Goal: Transaction & Acquisition: Obtain resource

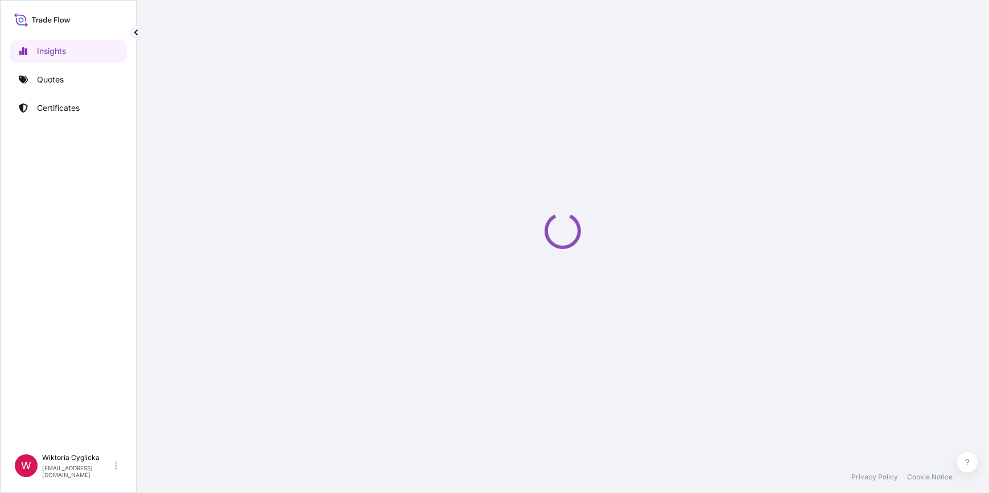
select select "2025"
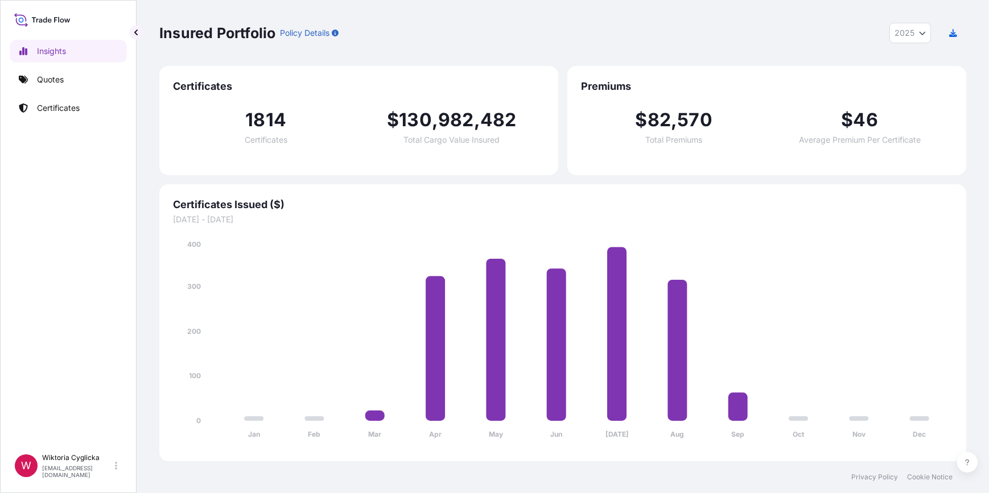
click at [97, 76] on link "Quotes" at bounding box center [68, 79] width 117 height 23
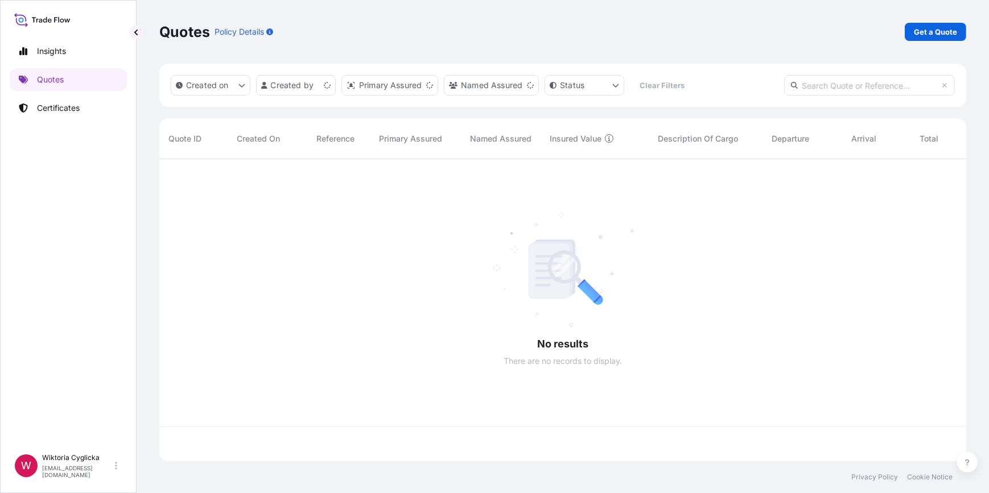
scroll to position [300, 799]
click at [916, 34] on p "Get a Quote" at bounding box center [934, 31] width 43 height 11
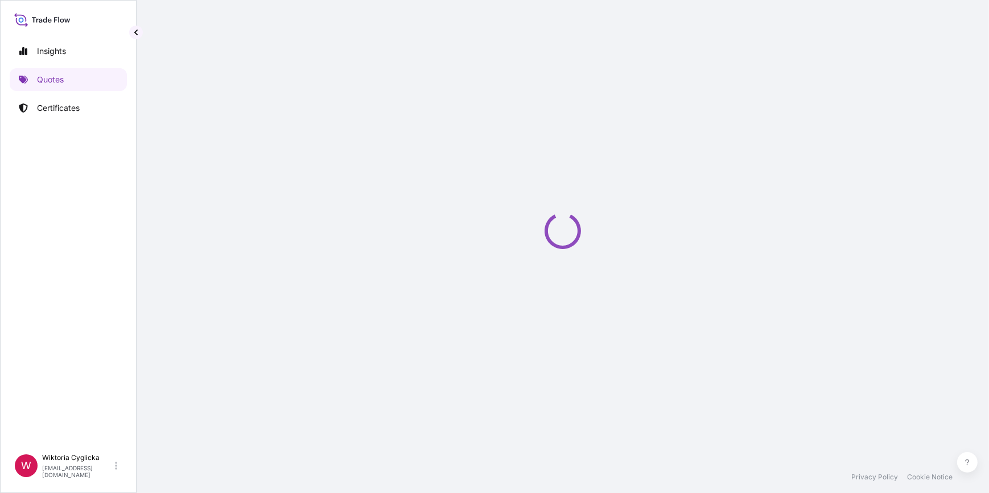
select select "Sea"
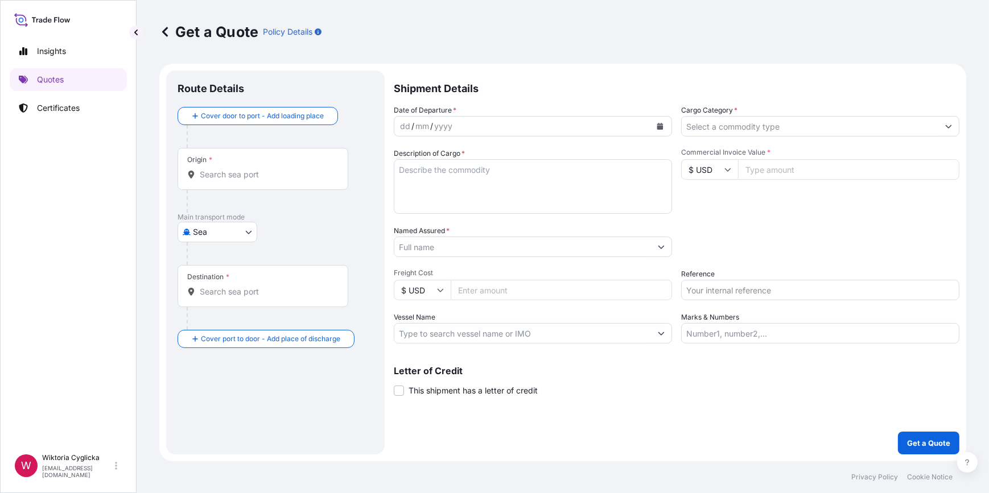
click at [734, 127] on input "Cargo Category *" at bounding box center [809, 126] width 257 height 20
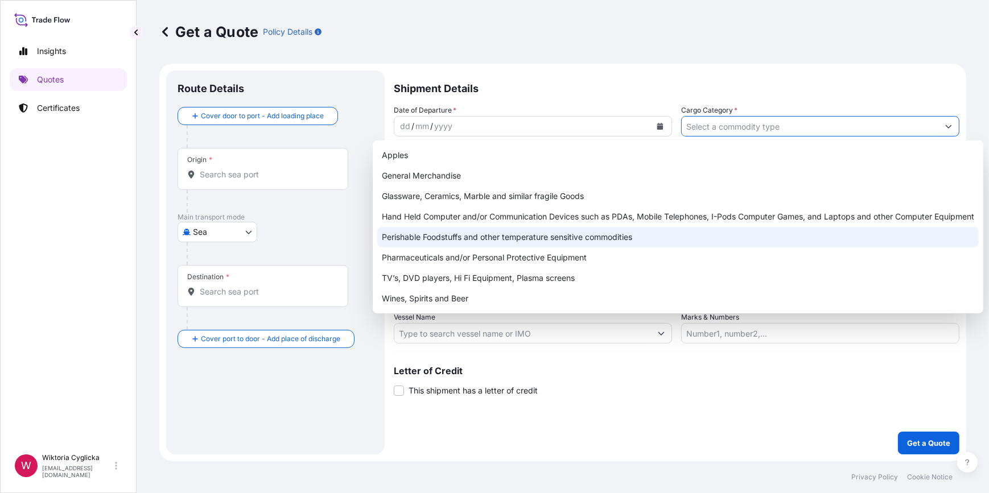
click at [480, 232] on div "Perishable Foodstuffs and other temperature sensitive commodities" at bounding box center [677, 237] width 601 height 20
type input "Perishable Foodstuffs and other temperature sensitive commodities"
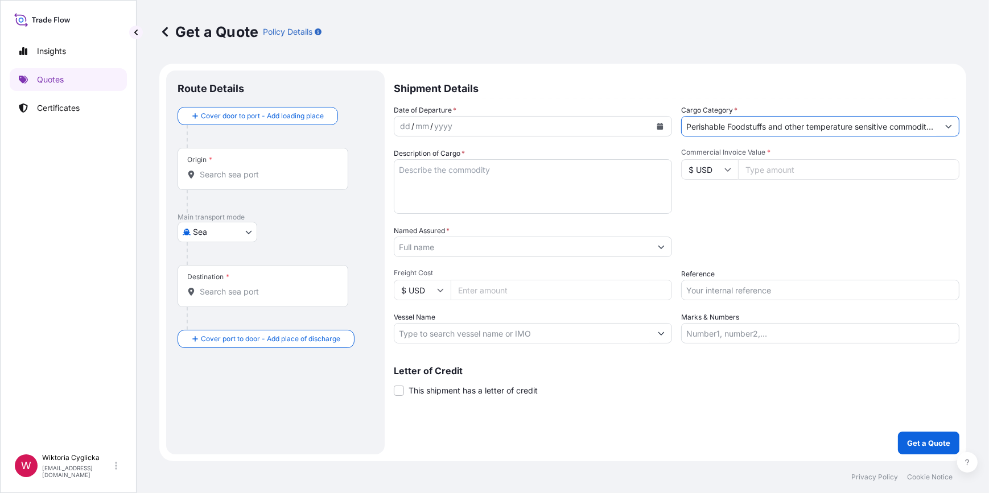
click at [705, 294] on input "Reference" at bounding box center [820, 290] width 278 height 20
paste input "S02043955"
type input "S02043955"
click at [722, 258] on div "Date of Departure * dd / mm / yyyy Cargo Category * Perishable Foodstuffs and o…" at bounding box center [676, 224] width 565 height 239
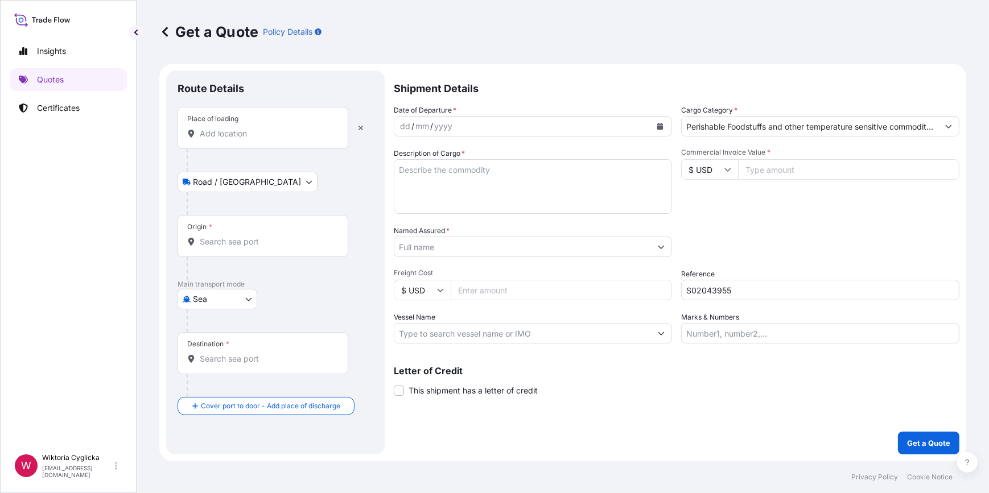
click at [237, 236] on input "Origin *" at bounding box center [267, 241] width 134 height 11
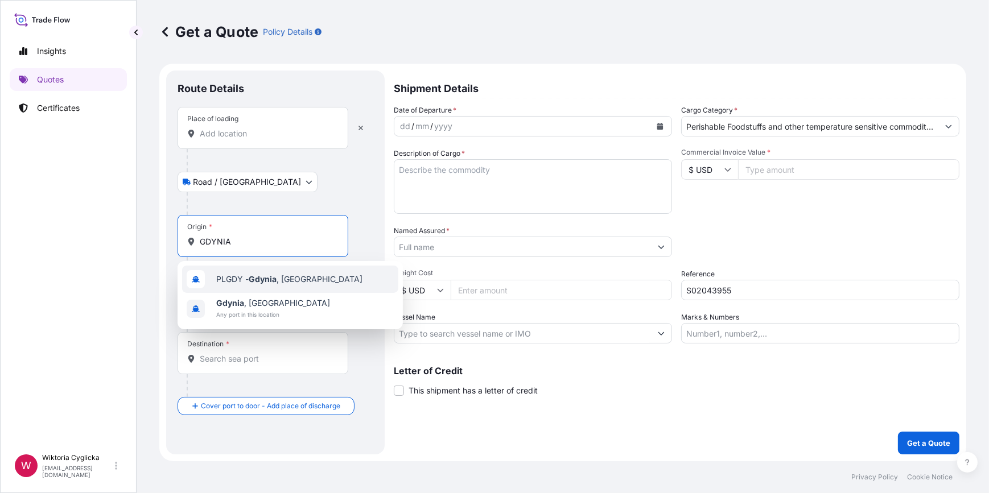
click at [248, 279] on span "PLGDY - Gdynia , Poland" at bounding box center [289, 279] width 146 height 11
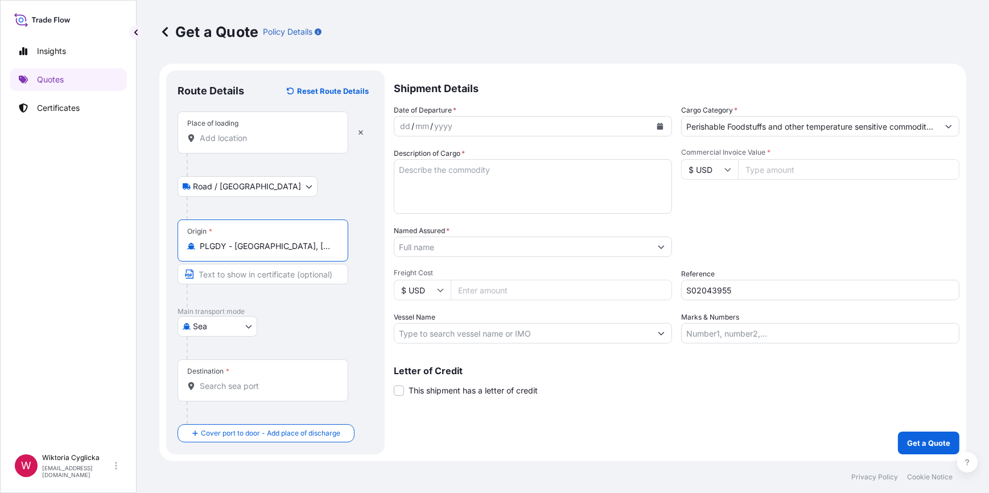
type input "PLGDY - Gdynia, Poland"
click at [225, 388] on input "Destination *" at bounding box center [267, 386] width 134 height 11
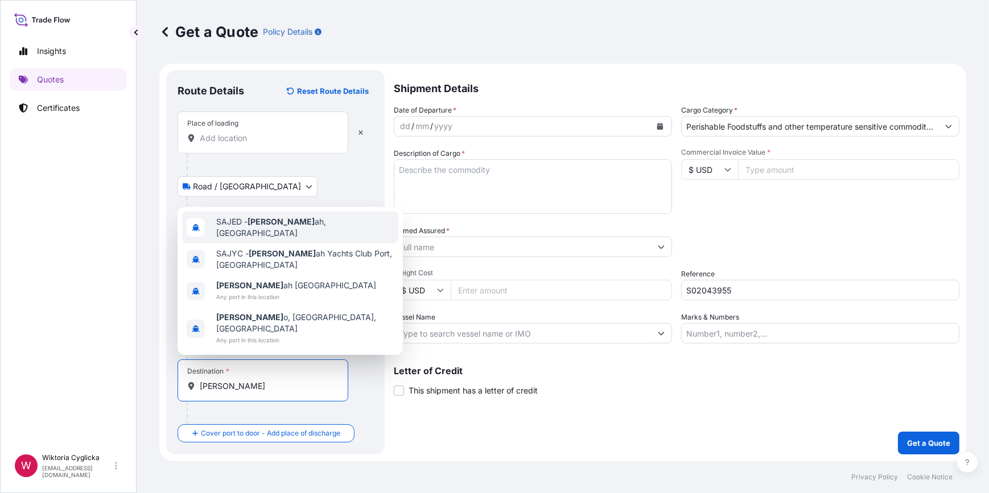
click at [275, 239] on span "SAJED - Jedd ah, Saudi Arabia" at bounding box center [304, 227] width 177 height 23
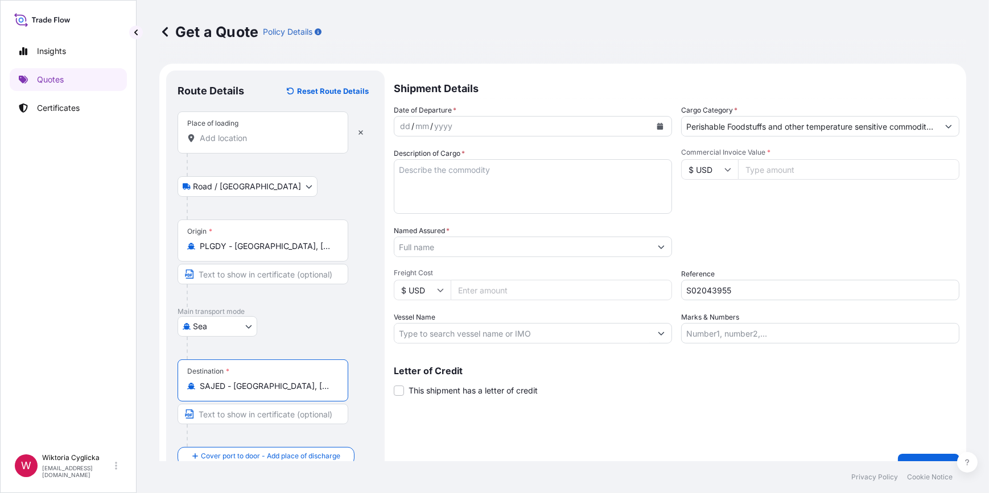
type input "SAJED - Jeddah, Saudi Arabia"
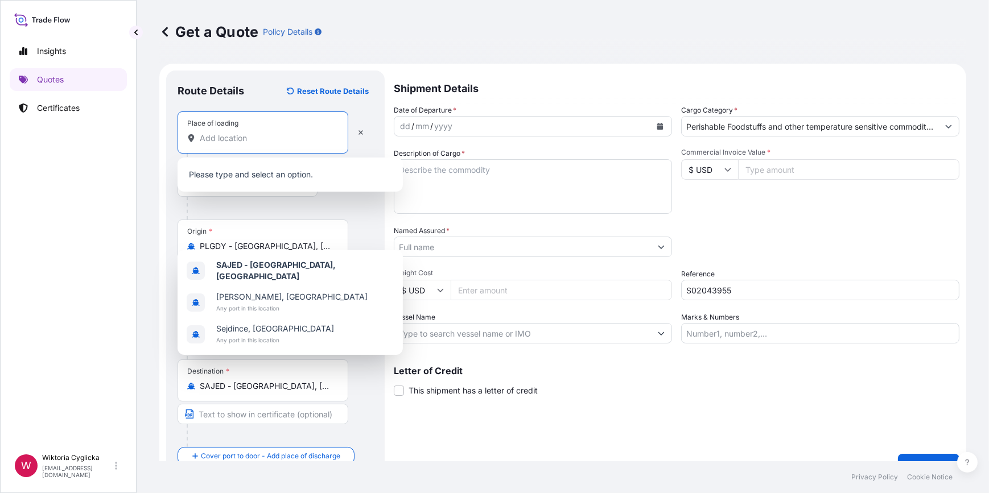
click at [271, 138] on input "Place of loading" at bounding box center [267, 138] width 134 height 11
paste input "WADOWICE"
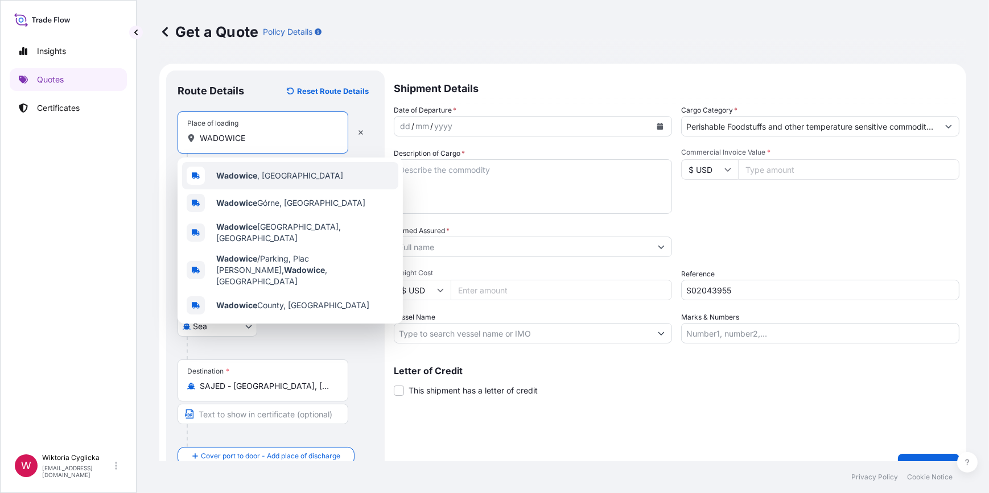
click at [272, 173] on span "Wadowice , Poland" at bounding box center [279, 175] width 127 height 11
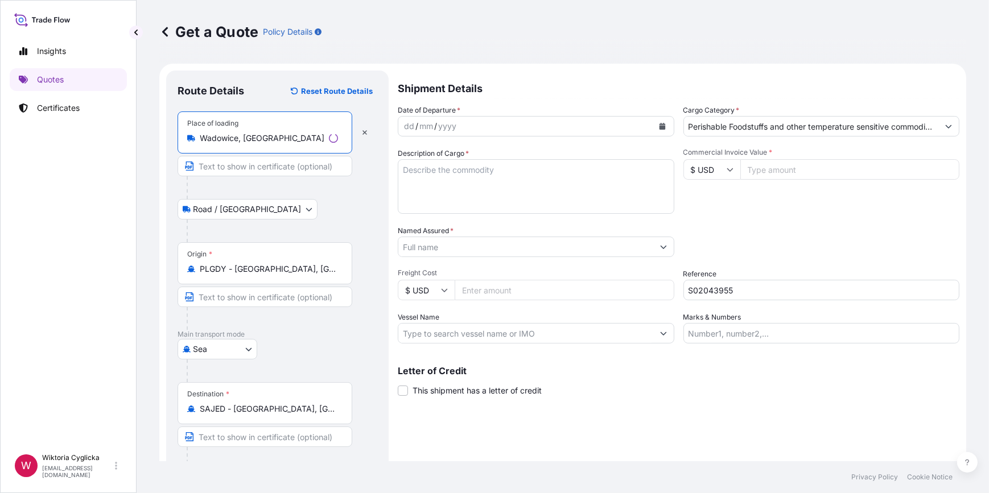
type input "Wadowice, Poland"
click at [659, 127] on icon "Calendar" at bounding box center [662, 126] width 6 height 7
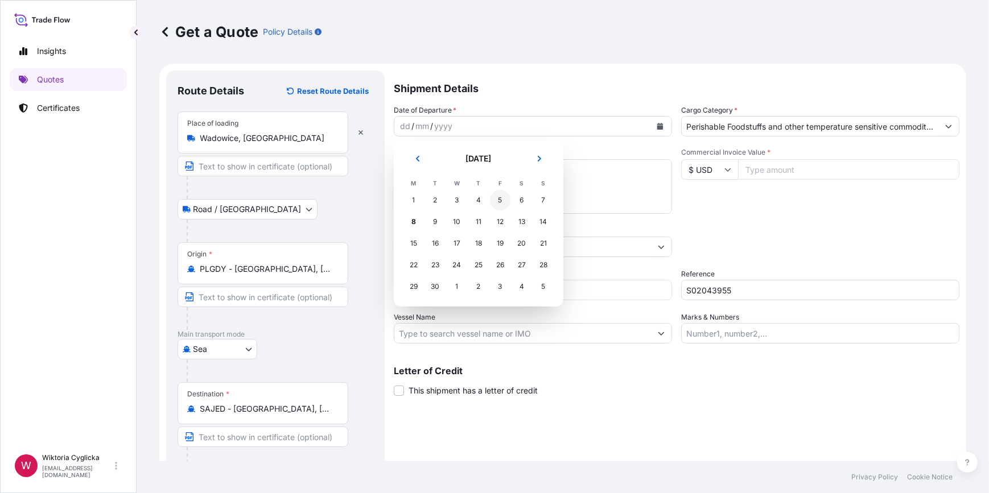
click at [503, 199] on div "5" at bounding box center [500, 200] width 20 height 20
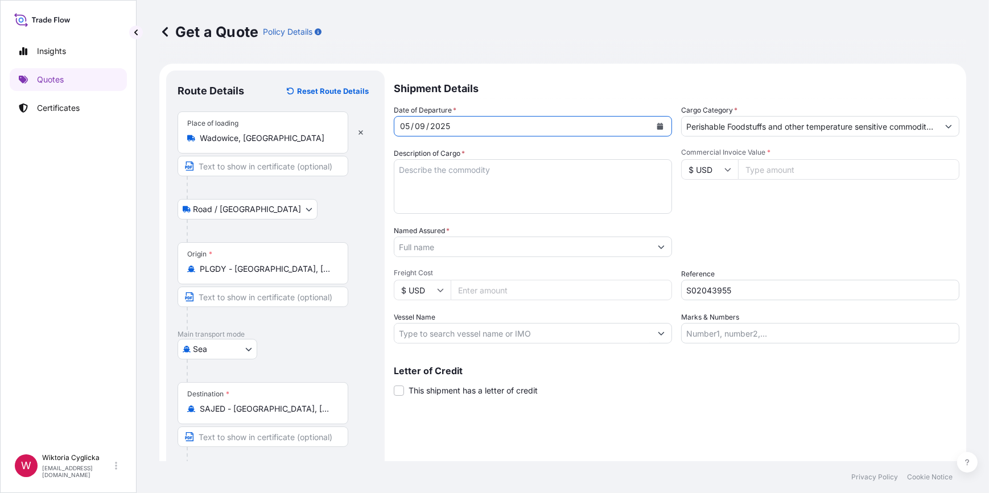
click at [717, 217] on div "Date of Departure * 05 / 09 / 2025 Cargo Category * Perishable Foodstuffs and o…" at bounding box center [676, 224] width 565 height 239
click at [445, 245] on input "Named Assured *" at bounding box center [522, 247] width 257 height 20
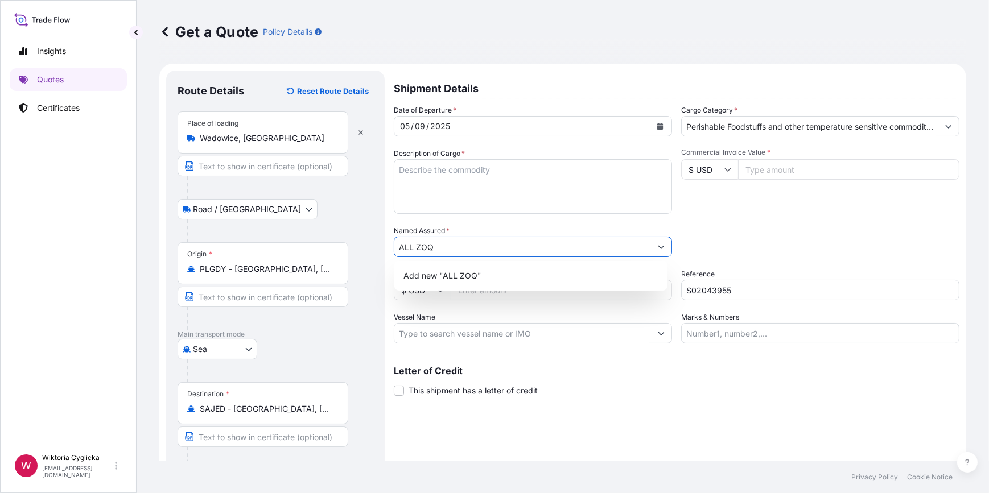
click at [457, 251] on input "ALL ZOQ" at bounding box center [522, 247] width 257 height 20
drag, startPoint x: 452, startPoint y: 248, endPoint x: 352, endPoint y: 247, distance: 100.1
click at [352, 247] on form "Route Details Reset Route Details Place of loading Wadowice, Poland Road / Inla…" at bounding box center [562, 285] width 807 height 443
paste input "-ZOQ AL-RAFEEA FOR DRY SWEETS & FOOD STUFF CO."
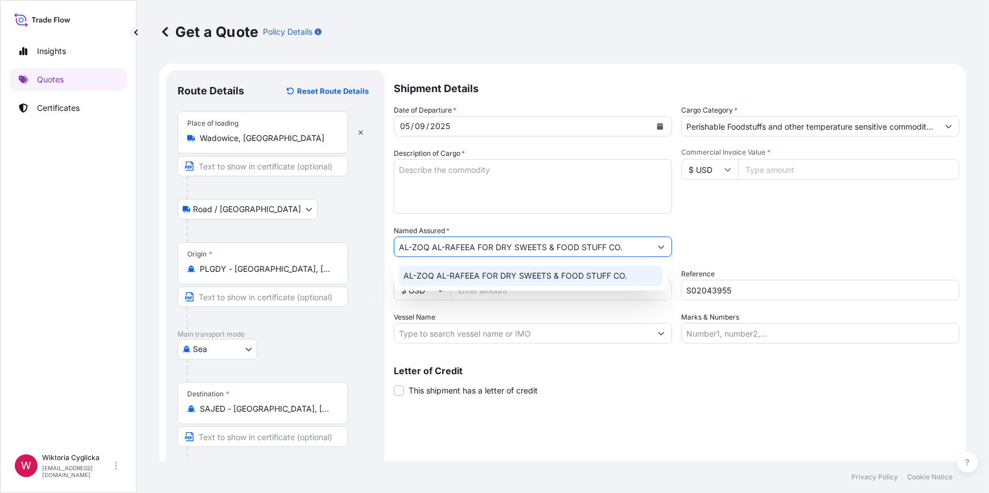
click at [564, 268] on div "AL-ZOQ AL-RAFEEA FOR DRY SWEETS & FOOD STUFF CO." at bounding box center [531, 276] width 264 height 20
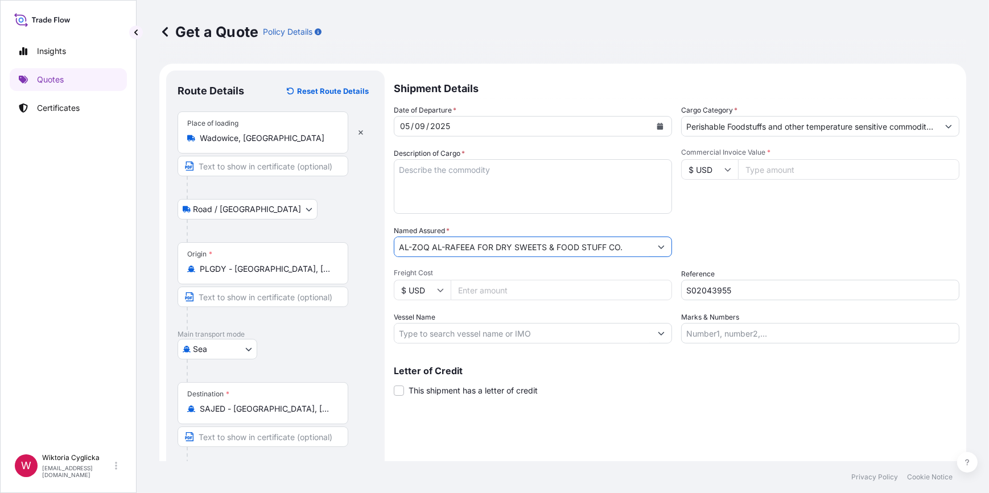
type input "AL-ZOQ AL-RAFEEA FOR DRY SWEETS & FOOD STUFF CO."
click at [518, 180] on textarea "Description of Cargo *" at bounding box center [533, 186] width 278 height 55
click at [455, 176] on textarea "Description of Cargo *" at bounding box center [533, 186] width 278 height 55
paste textarea "HLBU 9211204"
drag, startPoint x: 421, startPoint y: 166, endPoint x: 424, endPoint y: 173, distance: 8.1
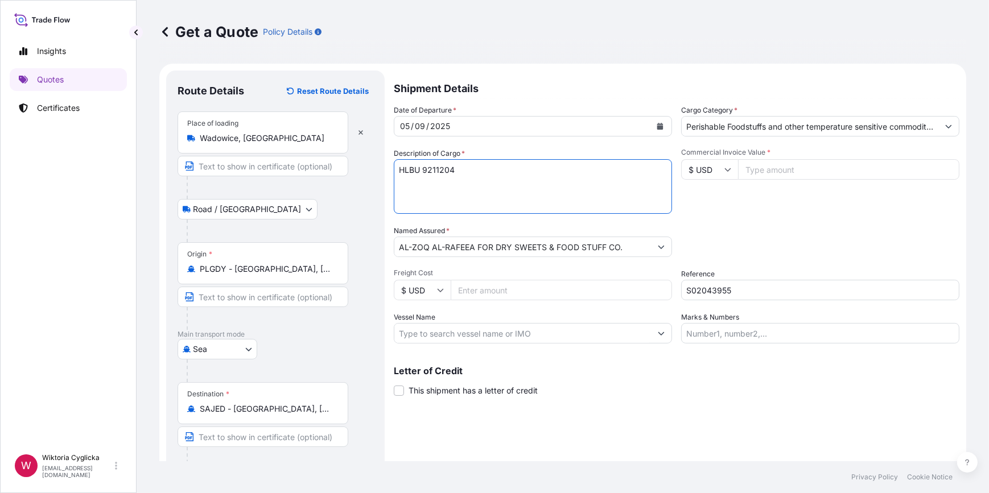
click at [421, 166] on textarea "HLBU 9211204" at bounding box center [533, 186] width 278 height 55
click at [488, 171] on textarea "HLBU9211204" at bounding box center [533, 186] width 278 height 55
paste textarea "WAFERS ELITESSE TRIANGLE 23G/552G NET WEIGHT: 17566,85 KG HS CODE: 190532"
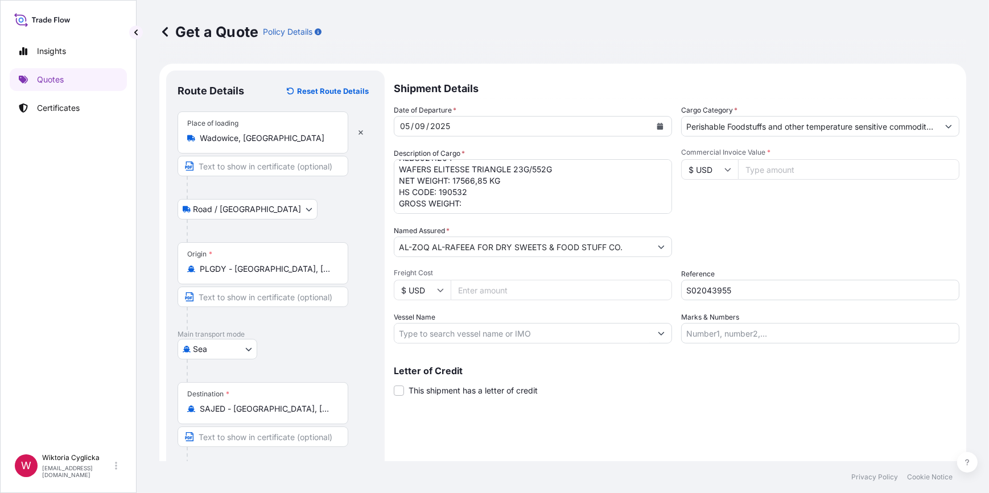
click at [483, 202] on textarea "HLBU9211204 WAFERS ELITESSE TRIANGLE 23G/552G NET WEIGHT: 17566,85 KG HS CODE: …" at bounding box center [533, 186] width 278 height 55
paste textarea "21083,4"
type textarea "HLBU9211204 WAFERS ELITESSE TRIANGLE 23G/552G NET WEIGHT: 17566,85 KG HS CODE: …"
click at [749, 237] on div "Packing Category Type to search a container mode Please select a primary mode o…" at bounding box center [820, 241] width 278 height 32
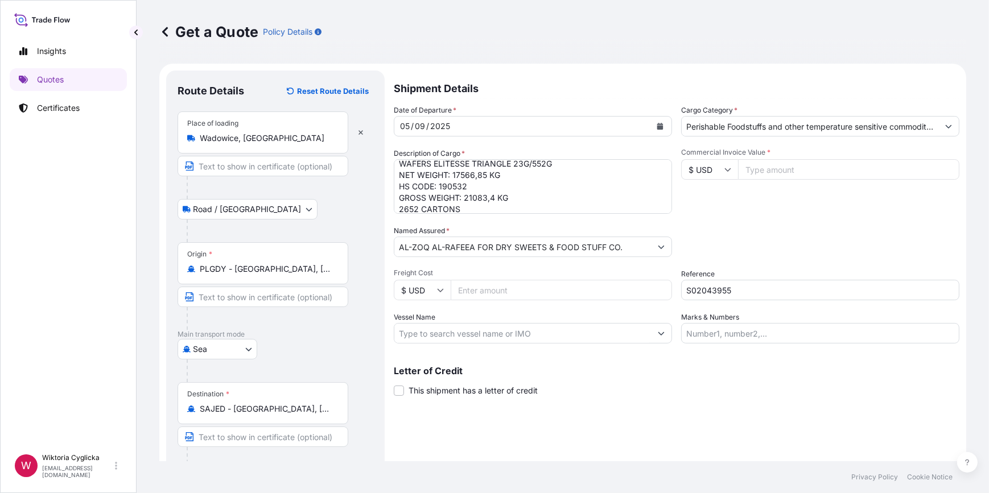
click at [751, 167] on input "Commercial Invoice Value *" at bounding box center [848, 169] width 221 height 20
type input "147849"
click at [792, 225] on div "Packing Category Type to search a container mode Please select a primary mode o…" at bounding box center [820, 241] width 278 height 32
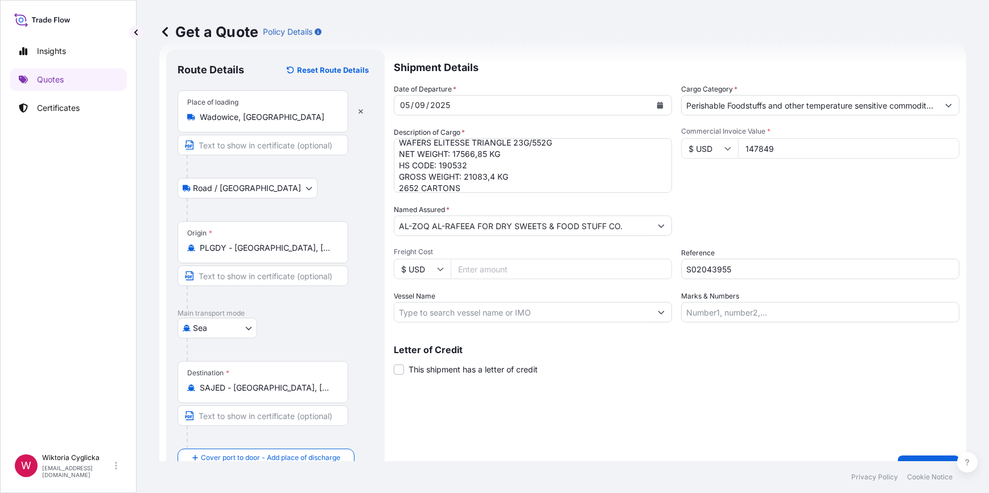
scroll to position [44, 0]
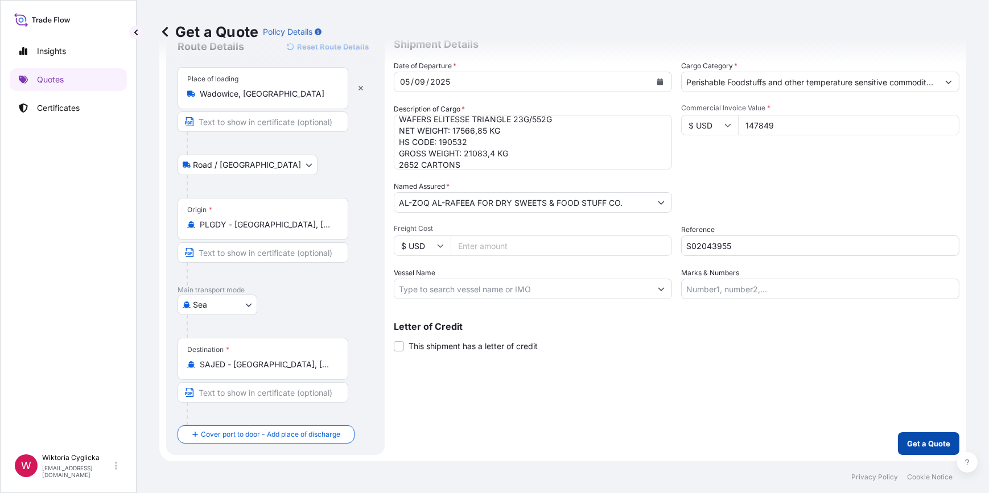
click at [907, 444] on p "Get a Quote" at bounding box center [928, 443] width 43 height 11
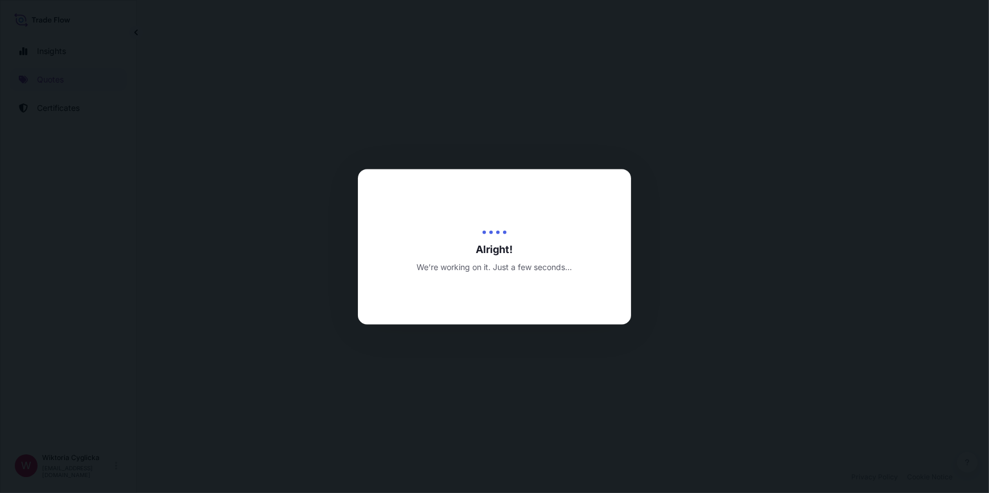
select select "Road / Inland"
select select "Sea"
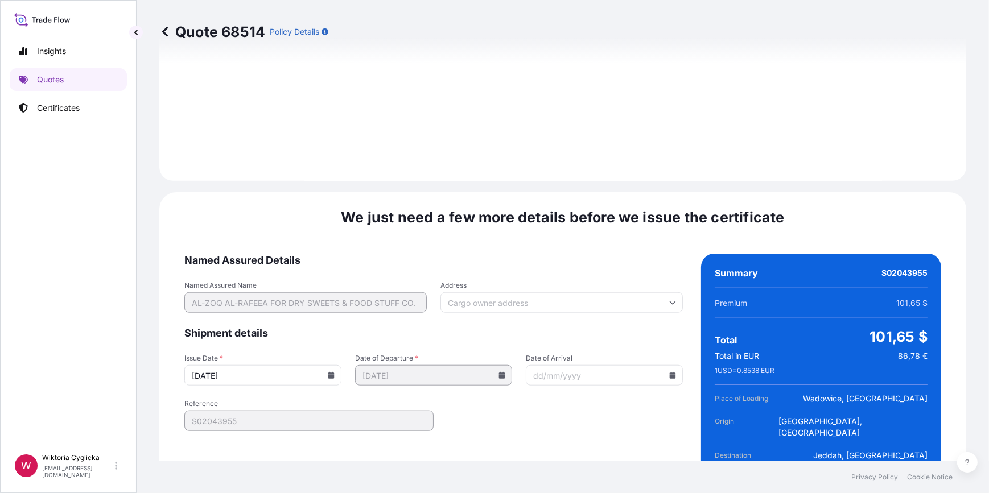
scroll to position [1436, 0]
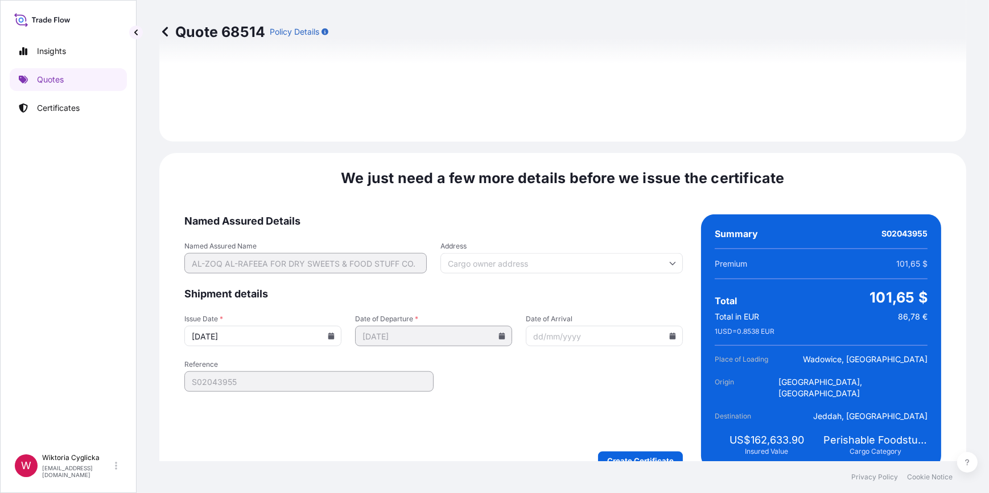
click at [328, 333] on icon at bounding box center [331, 336] width 6 height 7
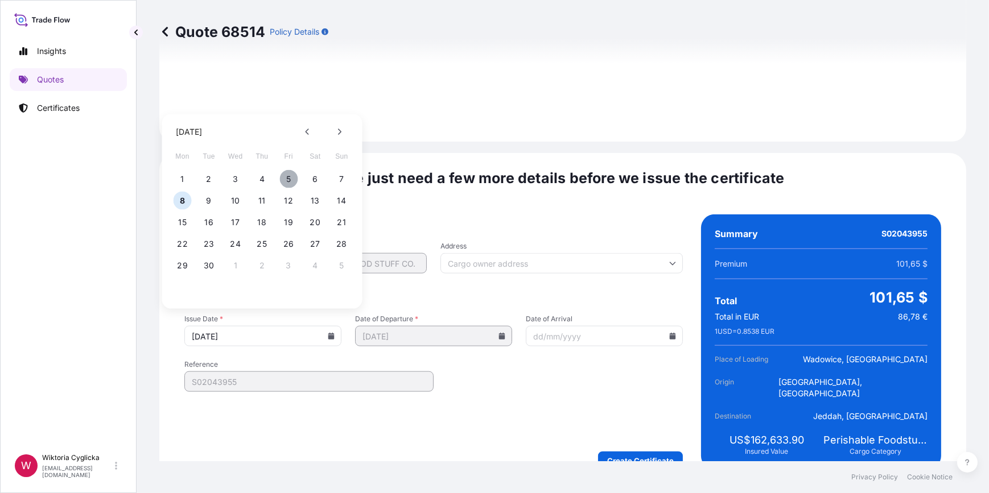
click at [287, 181] on button "5" at bounding box center [288, 179] width 18 height 18
type input "05/09/2025"
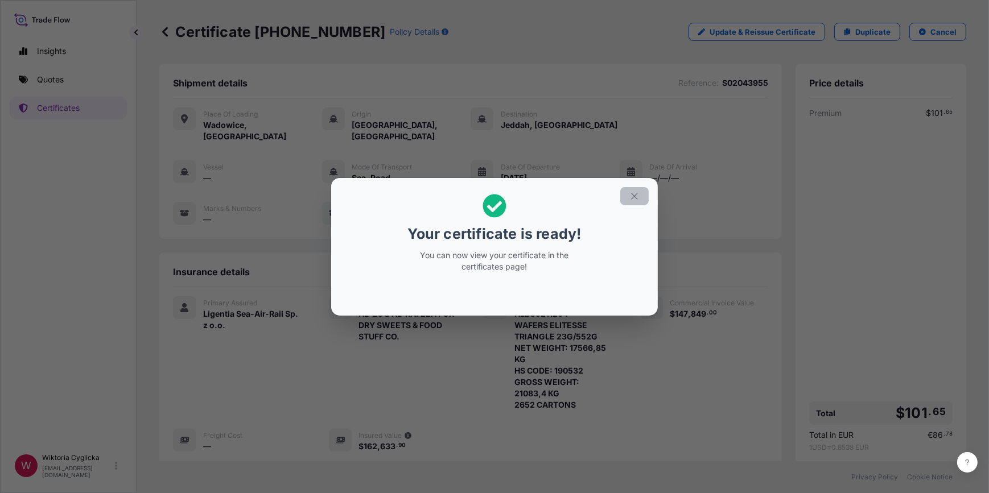
click at [631, 195] on icon "button" at bounding box center [634, 196] width 10 height 10
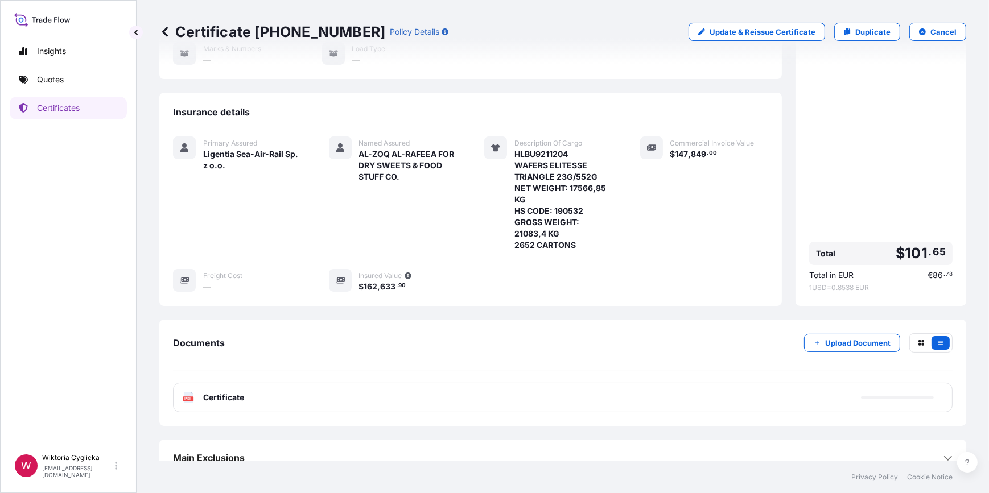
scroll to position [163, 0]
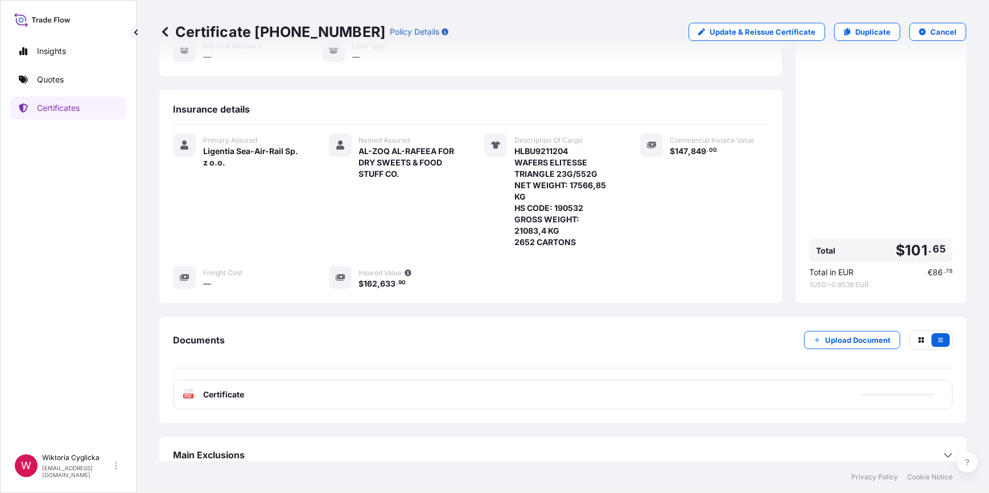
click at [486, 381] on div "PDF Certificate" at bounding box center [562, 395] width 779 height 30
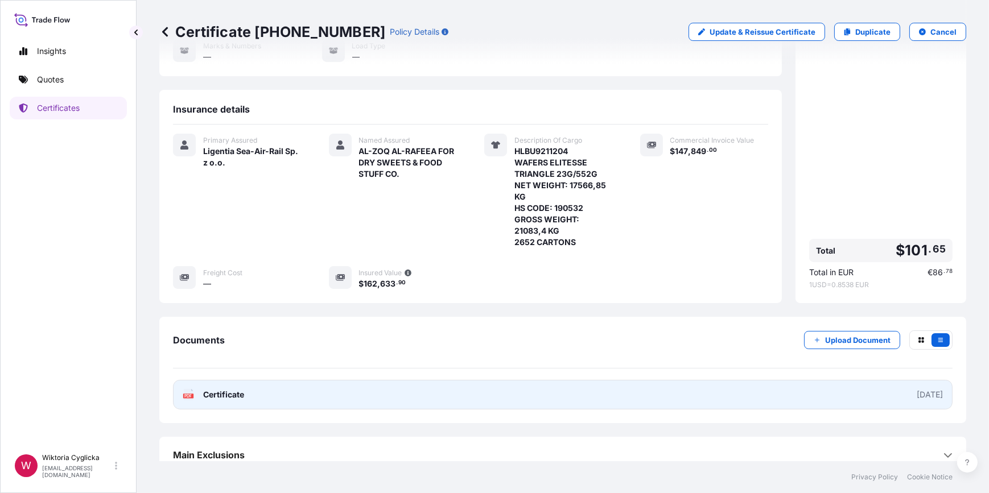
click at [790, 387] on link "PDF Certificate 2025-09-05" at bounding box center [562, 395] width 779 height 30
